Goal: Check status: Check status

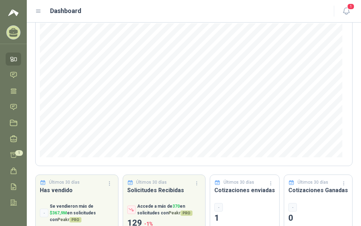
scroll to position [92, 0]
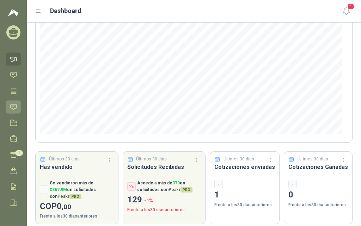
click at [14, 105] on icon at bounding box center [13, 106] width 7 height 7
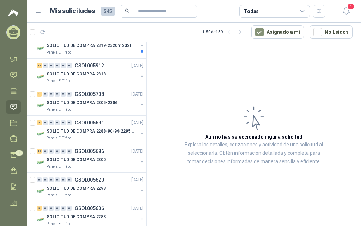
scroll to position [106, 0]
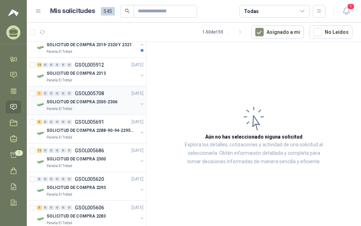
click at [96, 97] on div "1 0 0 0 0 0 GSOL005708 [DATE]" at bounding box center [91, 93] width 108 height 8
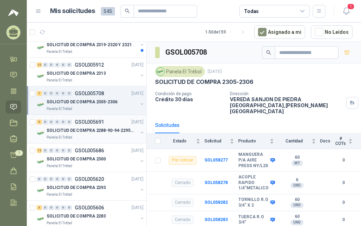
click at [101, 123] on p "GSOL005691" at bounding box center [89, 122] width 29 height 5
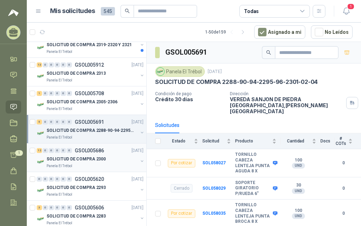
click at [97, 151] on p "GSOL005686" at bounding box center [89, 150] width 29 height 5
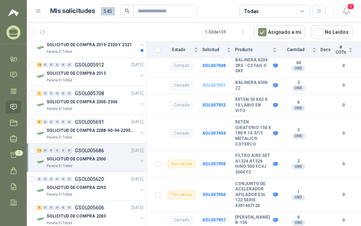
scroll to position [180, 0]
